Goal: Task Accomplishment & Management: Manage account settings

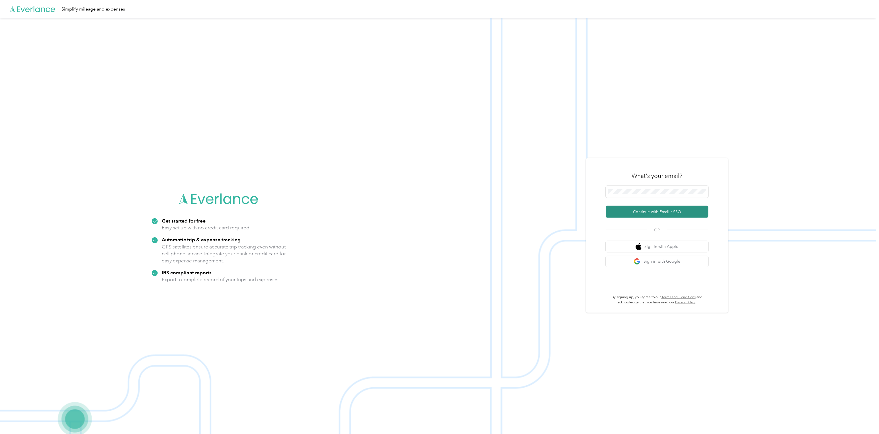
click at [661, 212] on button "Continue with Email / SSO" at bounding box center [657, 212] width 103 height 12
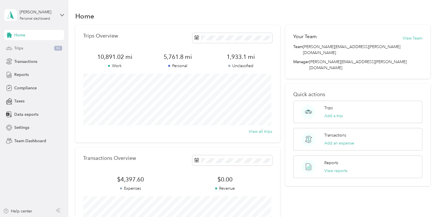
click at [19, 50] on span "Trips" at bounding box center [18, 48] width 9 height 6
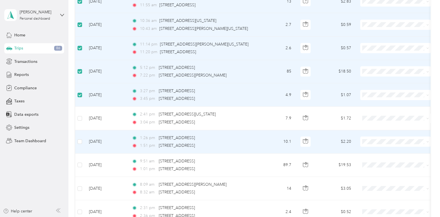
scroll to position [228, 0]
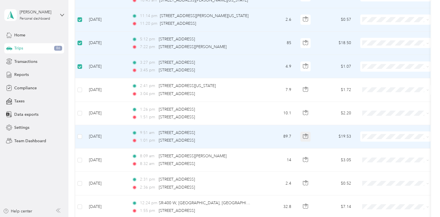
click at [302, 135] on button "button" at bounding box center [305, 137] width 10 height 10
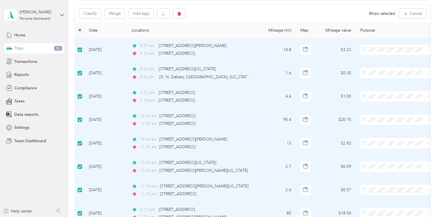
scroll to position [57, 0]
click at [179, 13] on icon "button" at bounding box center [178, 14] width 3 height 4
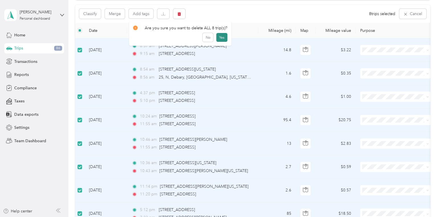
click at [218, 36] on button "Yes" at bounding box center [221, 37] width 11 height 9
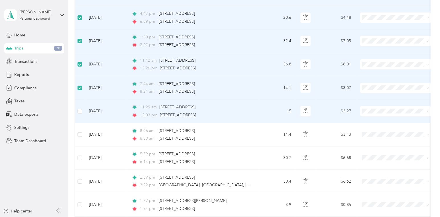
scroll to position [313, 0]
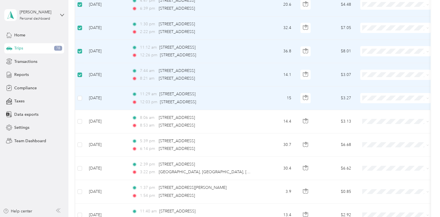
click at [82, 97] on td at bounding box center [79, 98] width 9 height 23
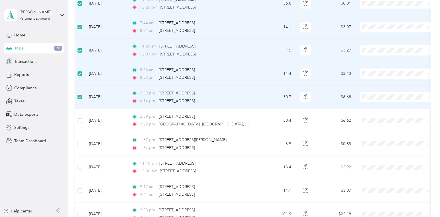
scroll to position [370, 0]
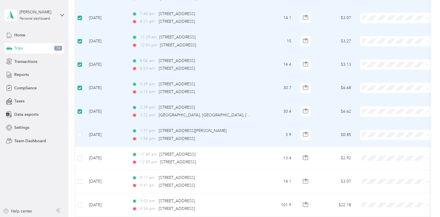
click at [82, 135] on td at bounding box center [79, 134] width 9 height 23
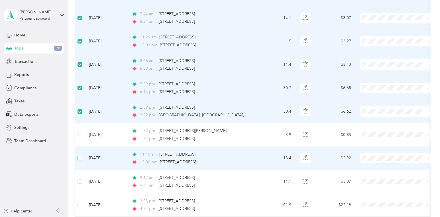
click at [79, 155] on label at bounding box center [79, 158] width 5 height 6
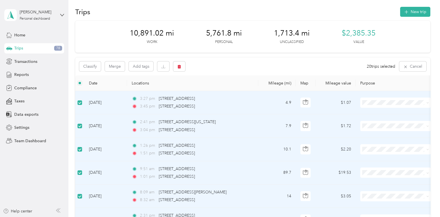
scroll to position [0, 0]
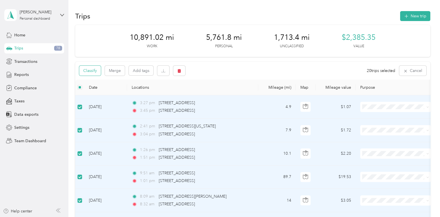
click at [92, 69] on button "Classify" at bounding box center [90, 71] width 22 height 10
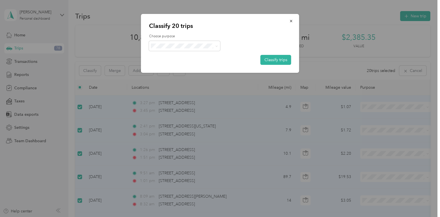
click at [173, 56] on span "Convergint Technologies" at bounding box center [189, 55] width 53 height 6
click at [275, 59] on button "Classify trips" at bounding box center [275, 60] width 31 height 10
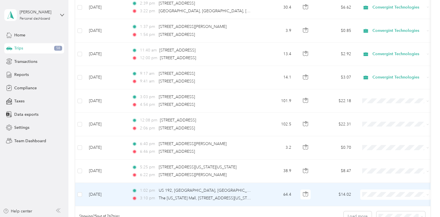
scroll to position [541, 0]
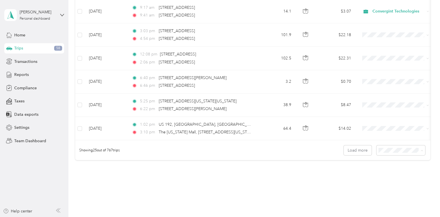
click at [396, 184] on li "100 per load" at bounding box center [399, 183] width 49 height 10
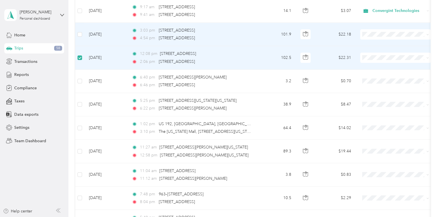
scroll to position [541, 0]
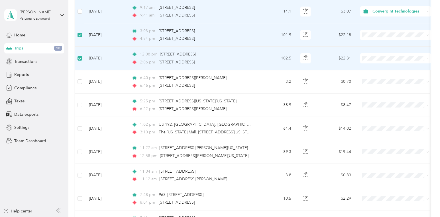
click at [79, 8] on label at bounding box center [79, 11] width 5 height 6
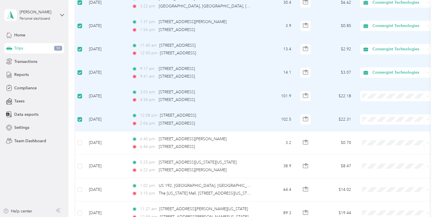
scroll to position [484, 0]
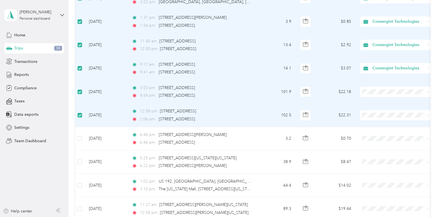
click at [101, 93] on td "[DATE]" at bounding box center [105, 91] width 43 height 23
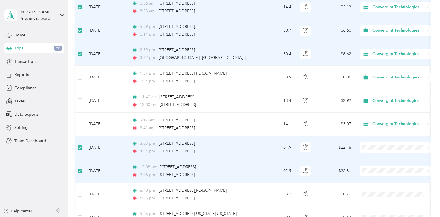
scroll to position [427, 0]
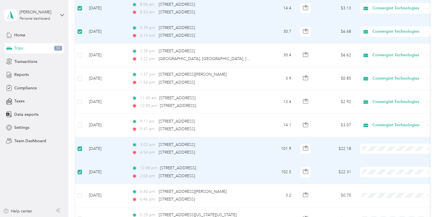
click at [82, 28] on label at bounding box center [79, 31] width 5 height 6
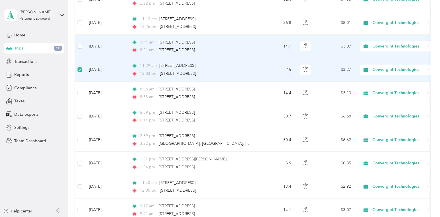
scroll to position [341, 0]
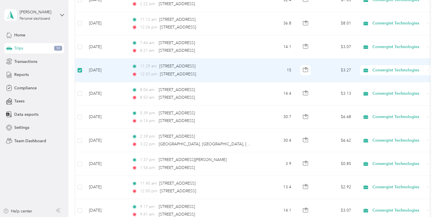
click at [79, 72] on label at bounding box center [79, 70] width 5 height 6
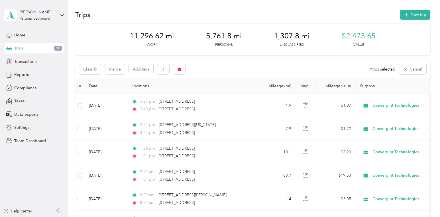
scroll to position [0, 0]
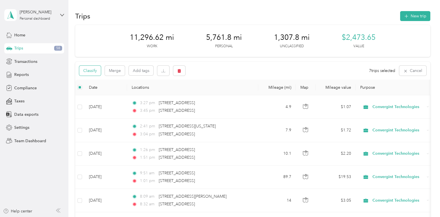
click at [95, 72] on button "Classify" at bounding box center [90, 71] width 22 height 10
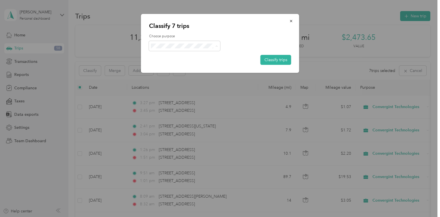
click at [164, 64] on span "Personal" at bounding box center [190, 66] width 54 height 6
click at [277, 57] on button "Classify trips" at bounding box center [275, 60] width 31 height 10
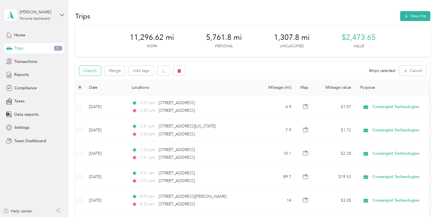
click at [91, 68] on button "Classify" at bounding box center [90, 71] width 22 height 10
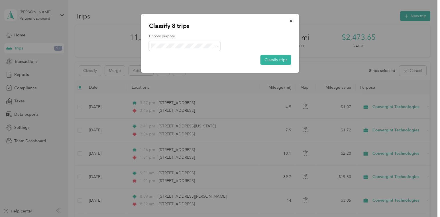
click at [166, 56] on span "Convergint Technologies" at bounding box center [189, 56] width 53 height 6
click at [271, 58] on button "Classify trips" at bounding box center [275, 60] width 31 height 10
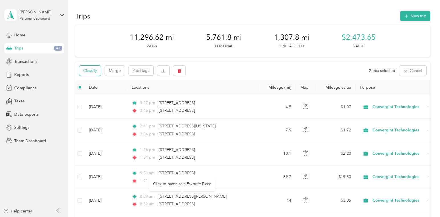
click at [85, 68] on button "Classify" at bounding box center [90, 71] width 22 height 10
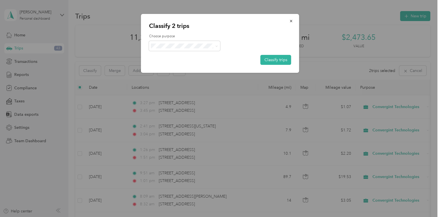
click at [162, 65] on span "Personal" at bounding box center [185, 66] width 64 height 6
click at [281, 59] on button "Classify trips" at bounding box center [275, 60] width 31 height 10
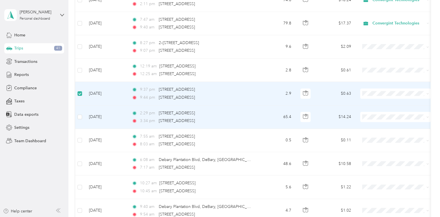
scroll to position [883, 0]
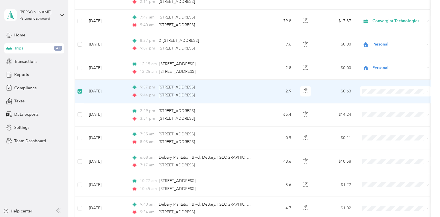
click at [381, 109] on span "Personal" at bounding box center [400, 109] width 53 height 6
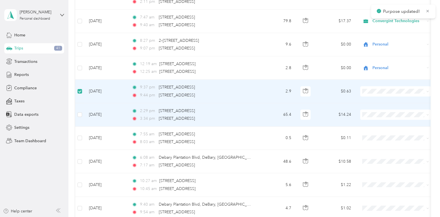
click at [92, 115] on td "[DATE]" at bounding box center [105, 114] width 43 height 23
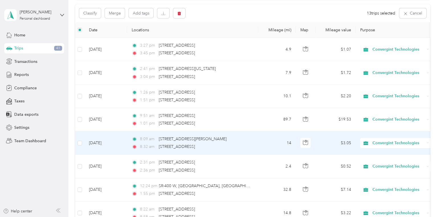
scroll to position [0, 0]
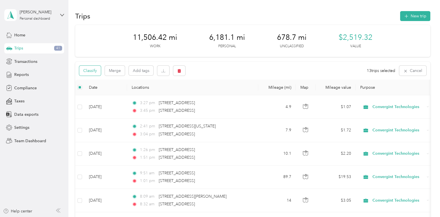
click at [93, 67] on button "Classify" at bounding box center [90, 71] width 22 height 10
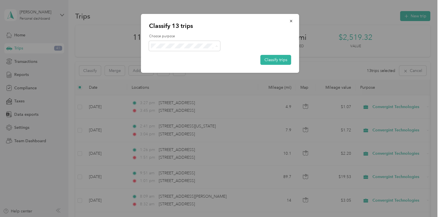
click at [173, 53] on li "Convergint Technologies" at bounding box center [184, 56] width 71 height 10
click at [282, 59] on button "Classify trips" at bounding box center [275, 60] width 31 height 10
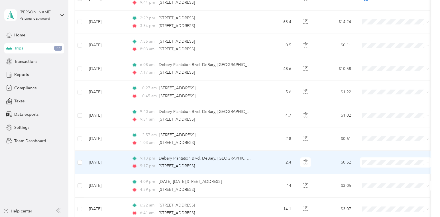
scroll to position [1026, 0]
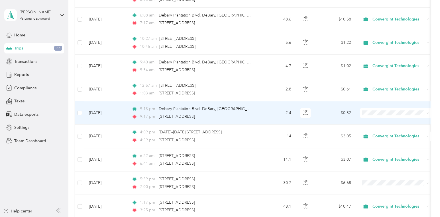
click at [377, 128] on span "Personal" at bounding box center [400, 130] width 53 height 6
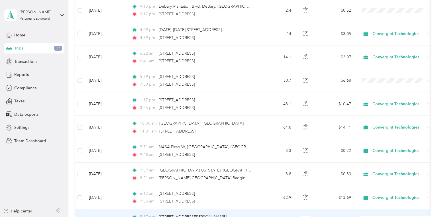
scroll to position [1111, 0]
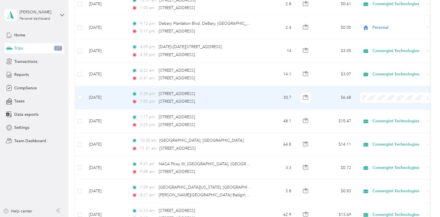
click at [378, 115] on span "Personal" at bounding box center [400, 115] width 53 height 6
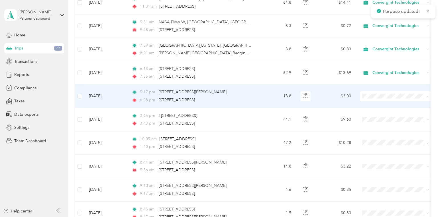
scroll to position [1253, 0]
click at [387, 109] on li "Personal" at bounding box center [395, 113] width 71 height 10
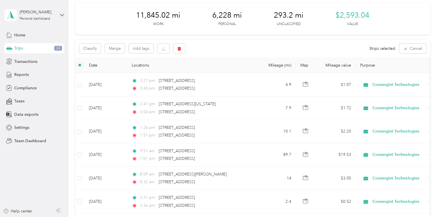
scroll to position [0, 0]
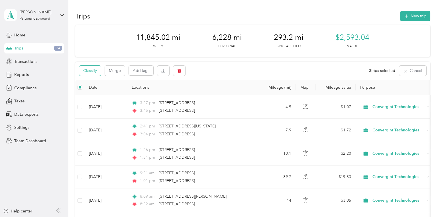
click at [88, 72] on button "Classify" at bounding box center [90, 71] width 22 height 10
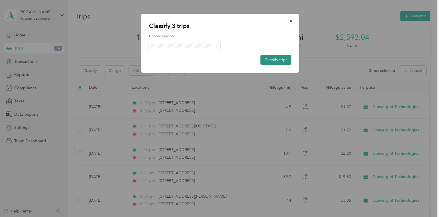
click at [265, 58] on button "Classify trips" at bounding box center [275, 60] width 31 height 10
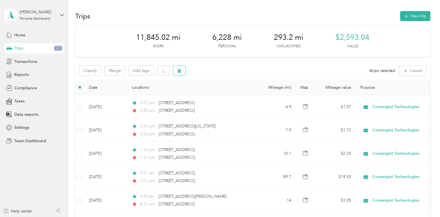
click at [179, 70] on icon "button" at bounding box center [178, 71] width 3 height 4
click at [218, 93] on button "Yes" at bounding box center [221, 94] width 11 height 9
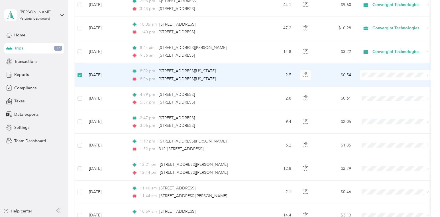
scroll to position [1367, 0]
click at [378, 92] on span "Personal" at bounding box center [400, 92] width 53 height 6
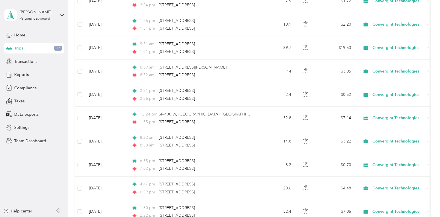
scroll to position [0, 0]
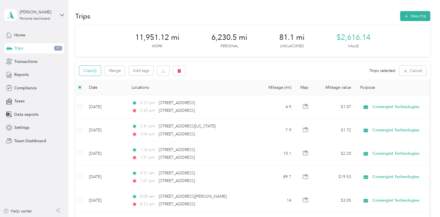
click at [89, 73] on button "Classify" at bounding box center [90, 71] width 22 height 10
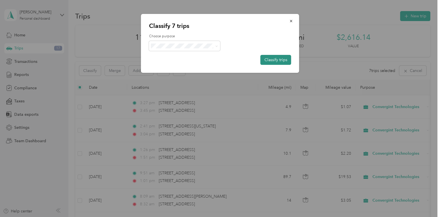
click at [272, 57] on button "Classify trips" at bounding box center [275, 60] width 31 height 10
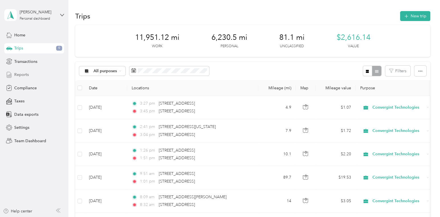
click at [23, 75] on span "Reports" at bounding box center [21, 75] width 15 height 6
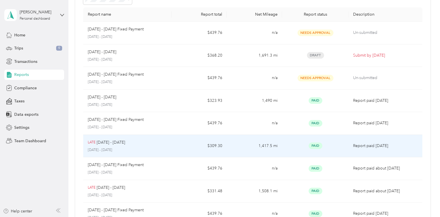
scroll to position [28, 0]
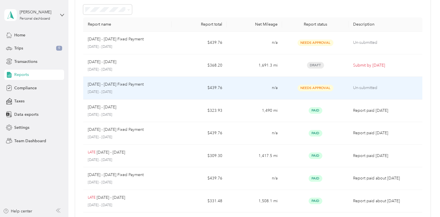
click at [137, 88] on div "[DATE] - [DATE] Fixed Payment [DATE] - [DATE]" at bounding box center [127, 87] width 79 height 13
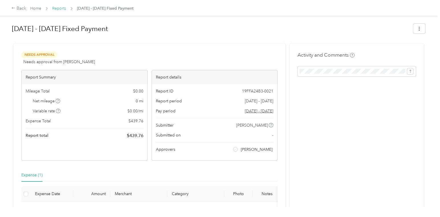
click at [56, 8] on link "Reports" at bounding box center [59, 8] width 14 height 5
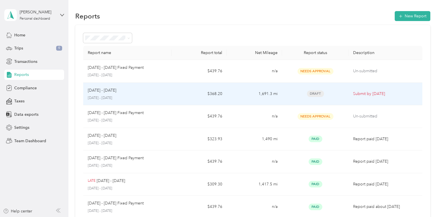
click at [235, 98] on td "1,691.3 mi" at bounding box center [254, 94] width 55 height 23
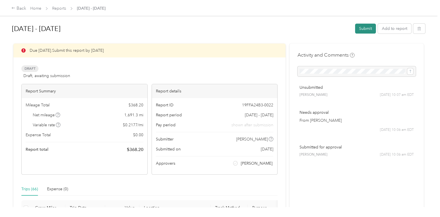
click at [364, 28] on button "Submit" at bounding box center [365, 29] width 21 height 10
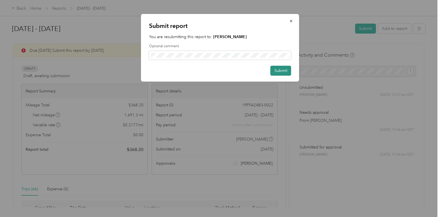
click at [286, 69] on button "Submit" at bounding box center [280, 71] width 21 height 10
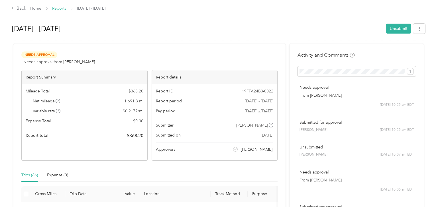
click at [61, 10] on link "Reports" at bounding box center [59, 8] width 14 height 5
